Goal: Information Seeking & Learning: Learn about a topic

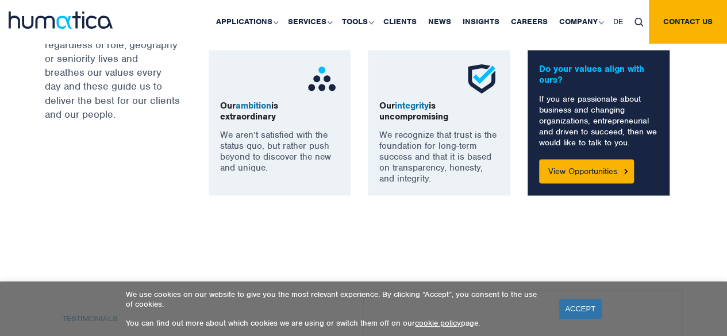
scroll to position [1047, 0]
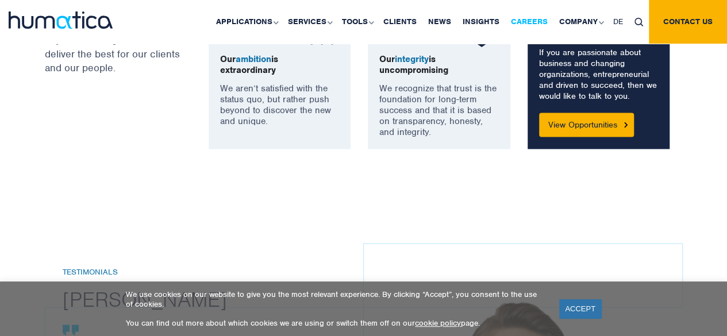
click at [537, 14] on link "Careers" at bounding box center [529, 22] width 48 height 44
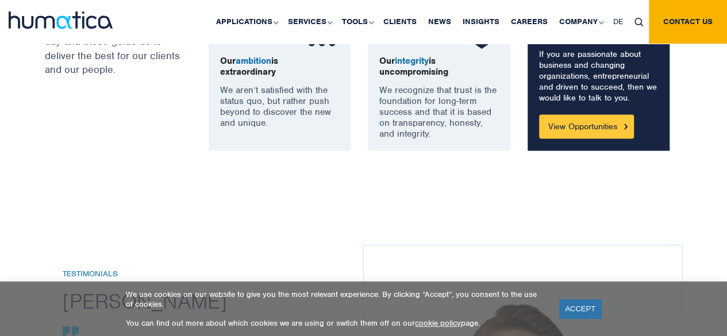
click at [580, 126] on link "View Opportunities" at bounding box center [586, 126] width 95 height 24
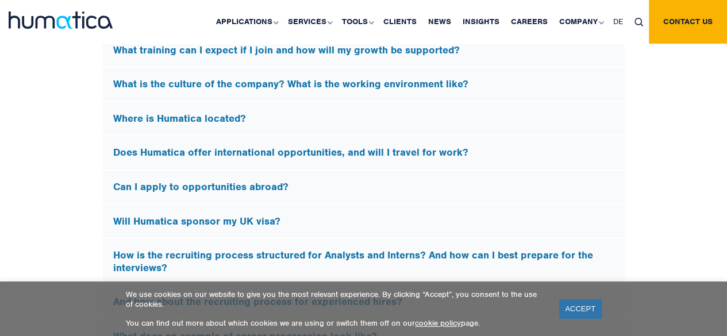
scroll to position [3483, 0]
click at [376, 113] on h5 "Where is Humatica located?" at bounding box center [363, 119] width 501 height 13
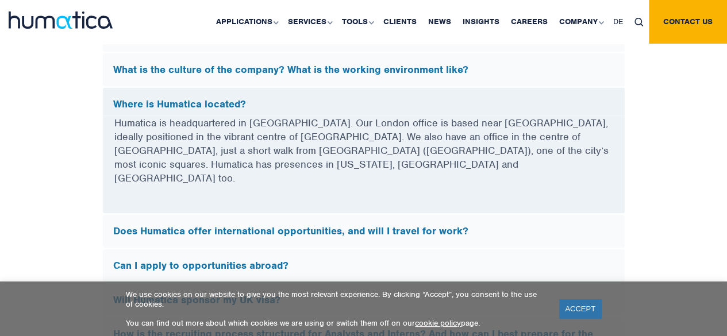
scroll to position [3307, 0]
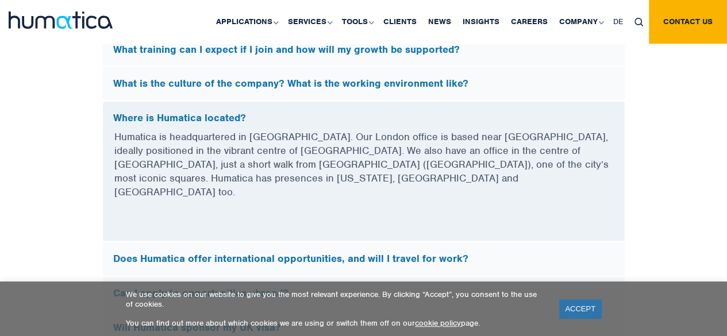
click at [376, 112] on h5 "Where is Humatica located?" at bounding box center [363, 118] width 501 height 13
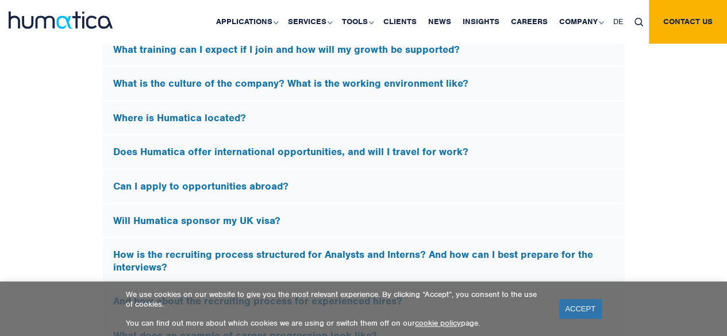
click at [350, 153] on div "Does Humatica offer international opportunities, and will I travel for work?" at bounding box center [364, 152] width 522 height 33
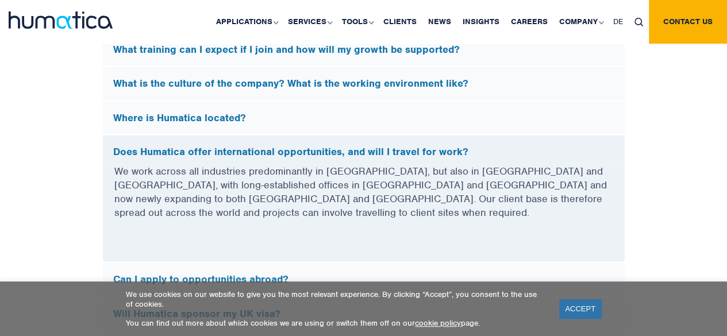
click at [350, 153] on div "Does Humatica offer international opportunities, and will I travel for work?" at bounding box center [364, 150] width 522 height 29
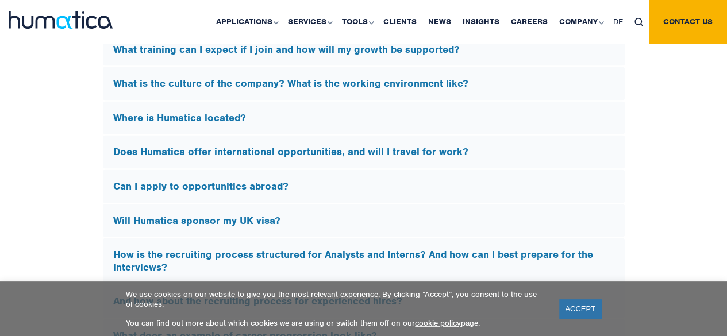
click at [310, 217] on h5 "Will Humatica sponsor my UK visa?" at bounding box center [363, 221] width 501 height 13
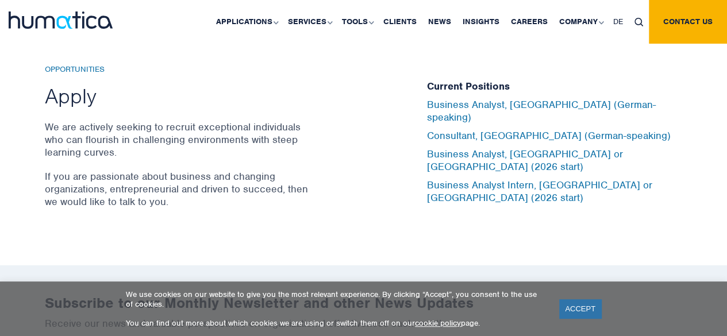
scroll to position [3666, 0]
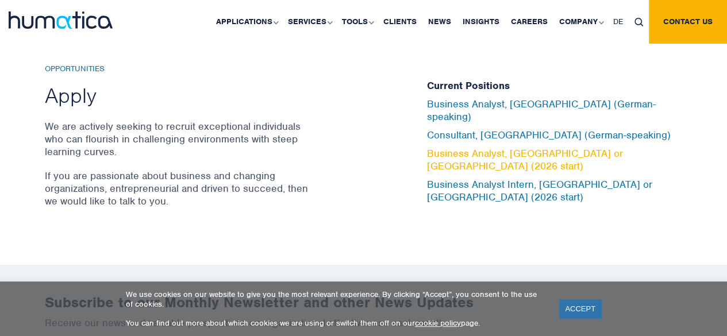
click at [478, 147] on link "Business Analyst, London or Munich (2026 start)" at bounding box center [525, 159] width 196 height 25
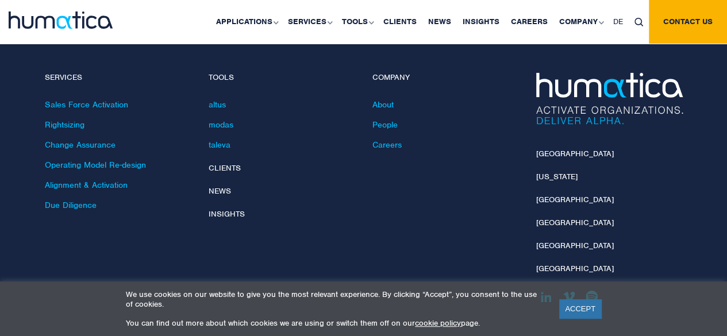
scroll to position [4053, 0]
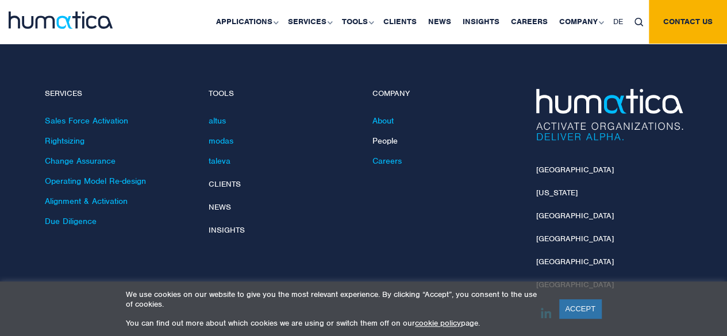
click at [380, 136] on link "People" at bounding box center [384, 141] width 25 height 10
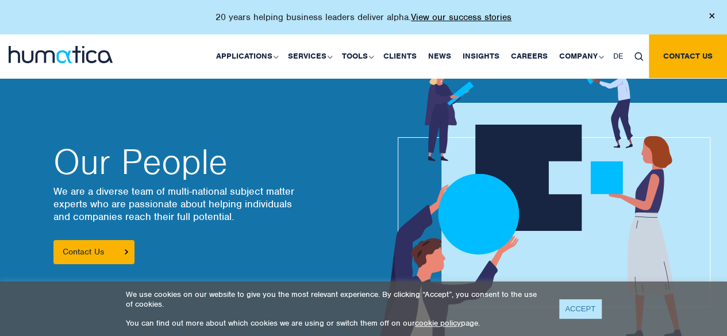
scroll to position [356, 0]
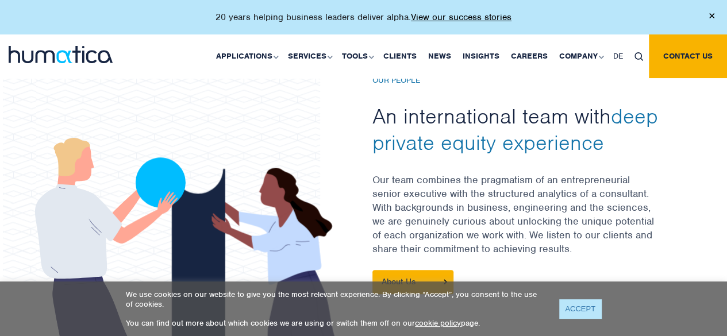
click at [578, 305] on link "ACCEPT" at bounding box center [580, 308] width 42 height 19
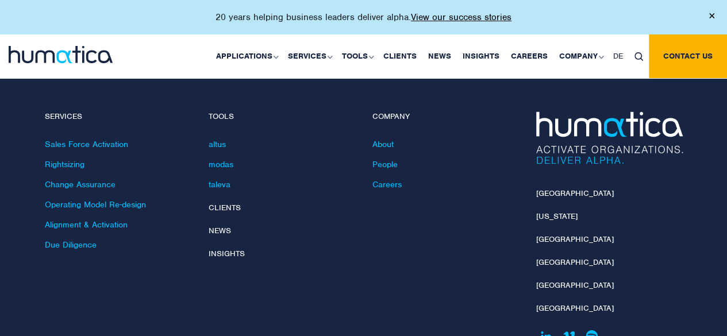
scroll to position [1664, 0]
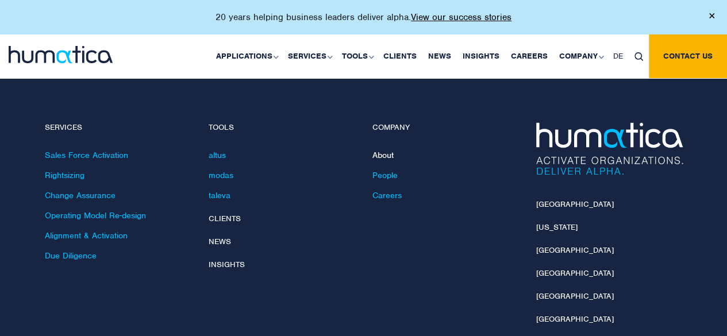
click at [382, 150] on link "About" at bounding box center [382, 155] width 21 height 10
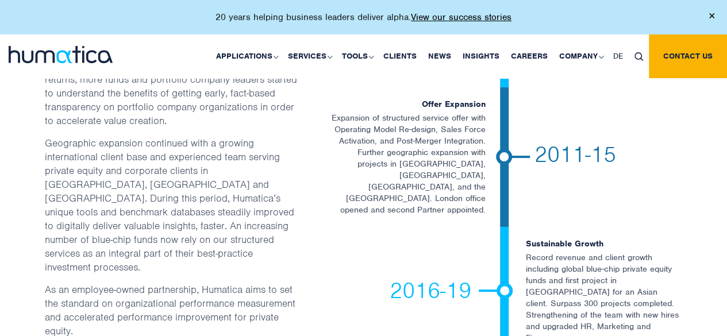
scroll to position [2212, 0]
click at [563, 96] on link "About Humatica" at bounding box center [582, 97] width 143 height 27
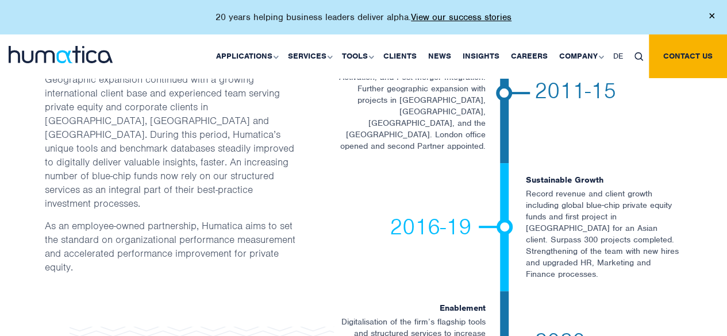
scroll to position [2268, 0]
